Goal: Book appointment/travel/reservation

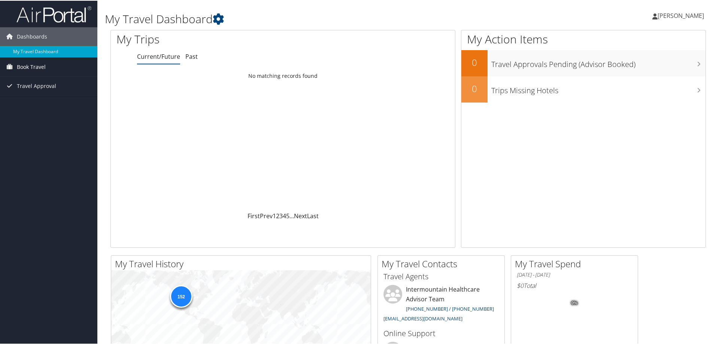
click at [35, 65] on span "Book Travel" at bounding box center [31, 66] width 29 height 19
click at [28, 87] on link "Book/Manage Online Trips" at bounding box center [48, 92] width 97 height 11
